Goal: Transaction & Acquisition: Obtain resource

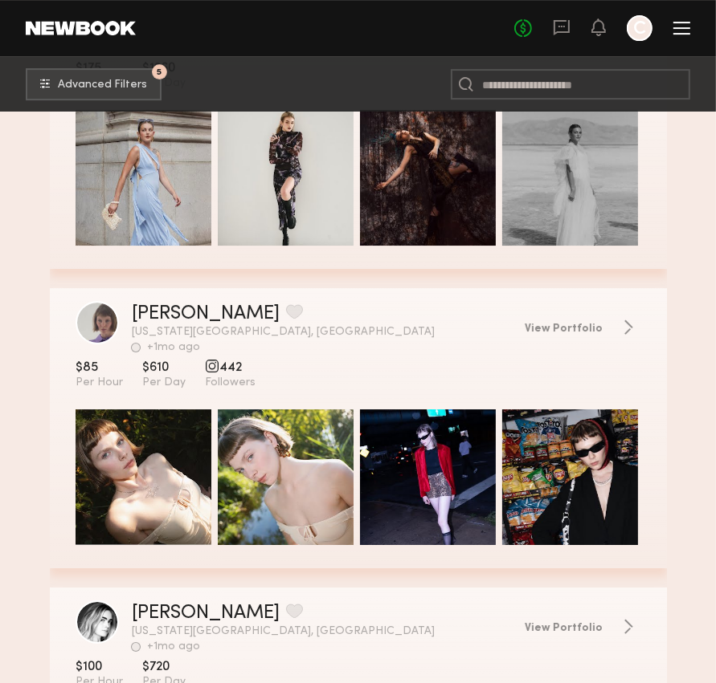
scroll to position [20982, 0]
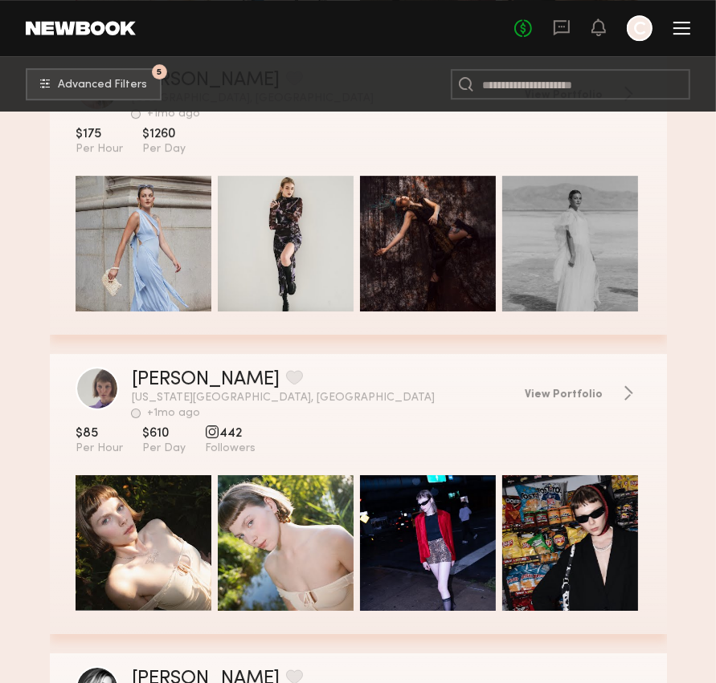
click at [678, 25] on div at bounding box center [681, 28] width 17 height 13
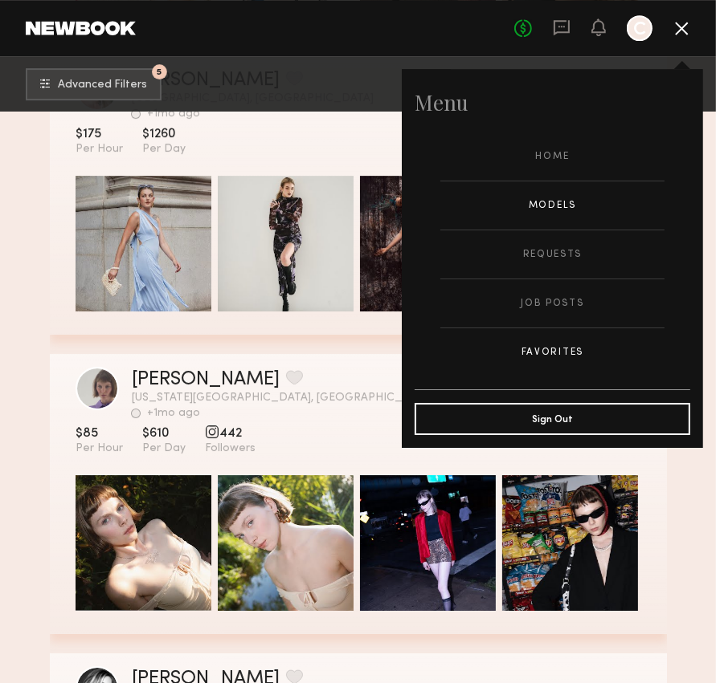
click at [564, 348] on link "Favorites" at bounding box center [552, 352] width 224 height 48
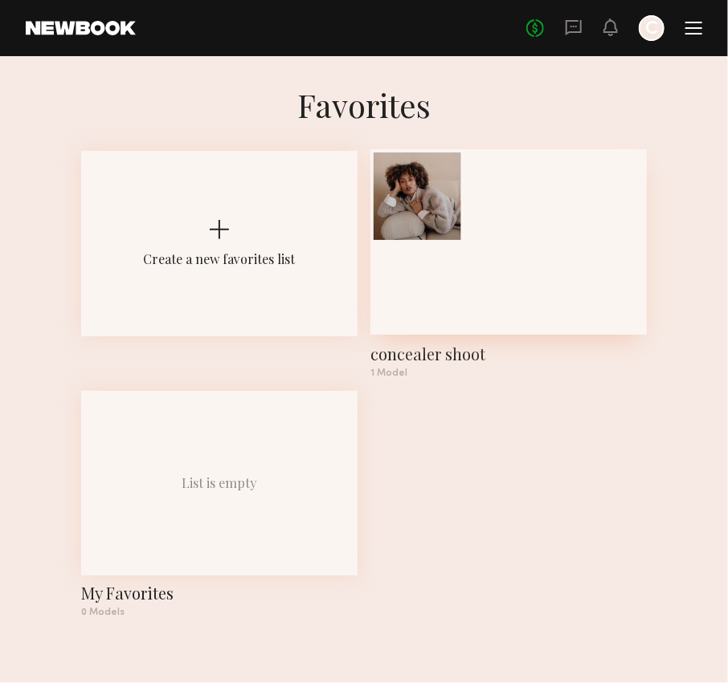
click at [414, 226] on div at bounding box center [417, 197] width 88 height 88
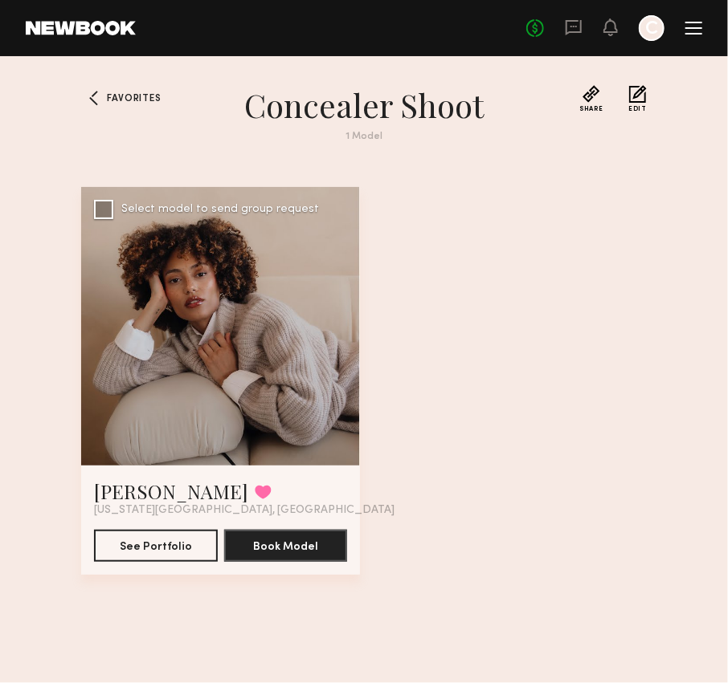
click at [179, 424] on div at bounding box center [220, 326] width 279 height 279
click at [180, 369] on div at bounding box center [220, 326] width 279 height 279
click at [135, 483] on link "[PERSON_NAME]" at bounding box center [171, 492] width 154 height 26
